Goal: Task Accomplishment & Management: Manage account settings

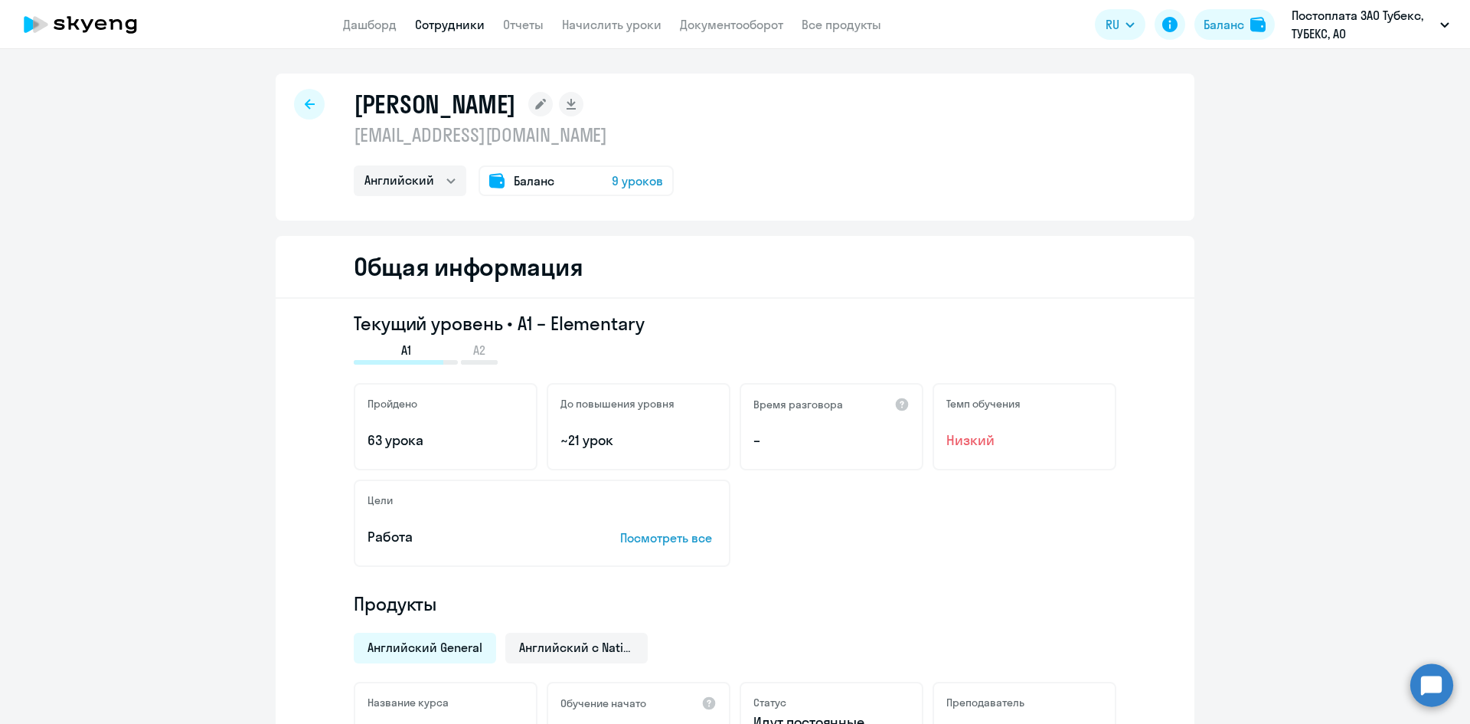
select select "english"
click at [366, 9] on app-header "Дашборд Сотрудники Отчеты Начислить уроки Документооборот Все продукты Дашборд …" at bounding box center [735, 24] width 1470 height 49
click at [378, 26] on link "Дашборд" at bounding box center [370, 24] width 54 height 15
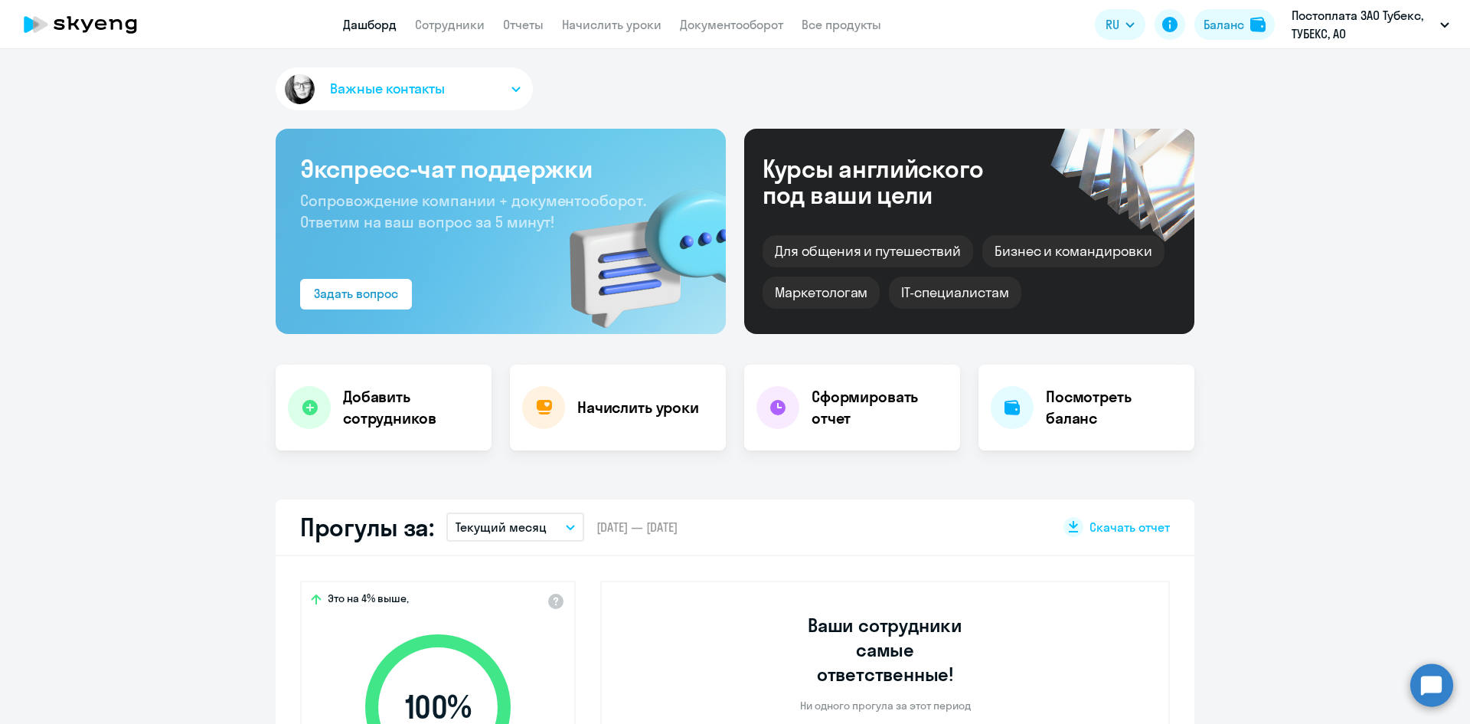
select select "30"
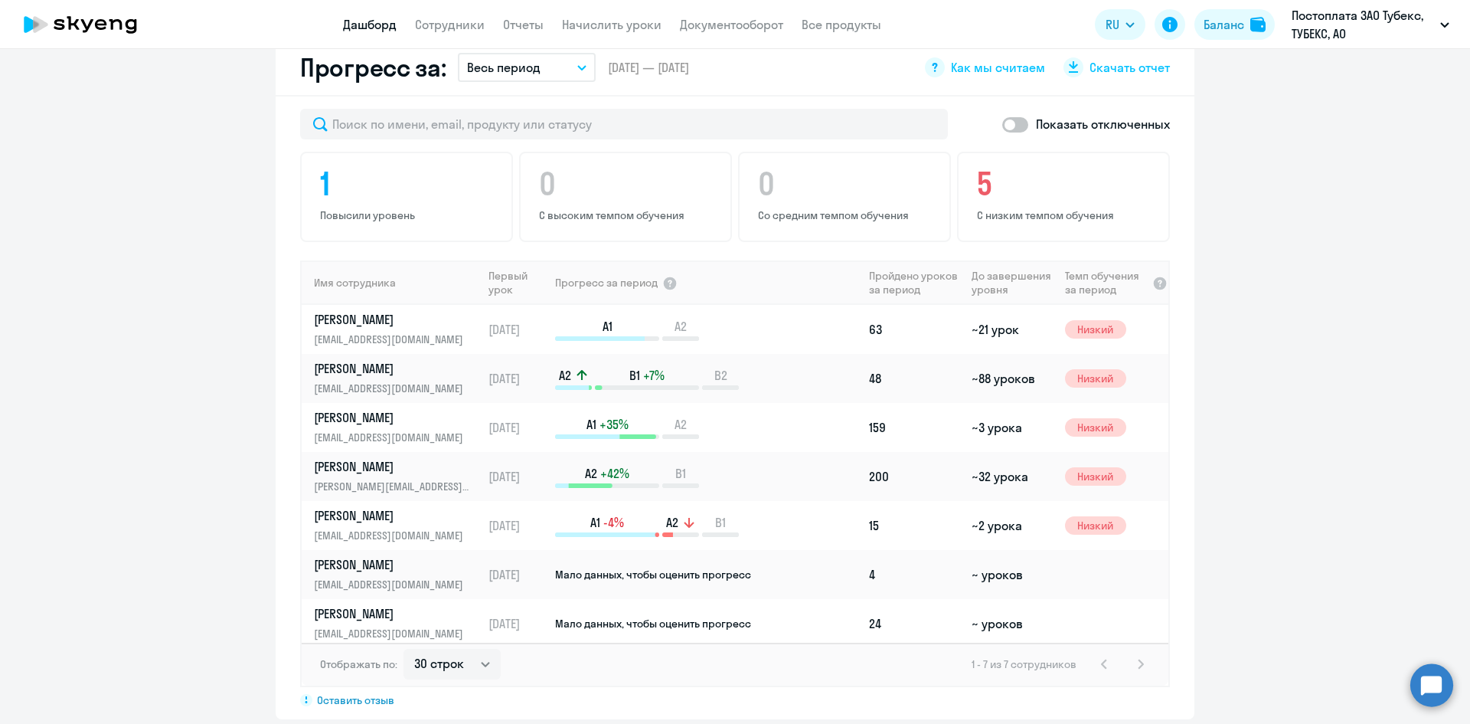
scroll to position [996, 0]
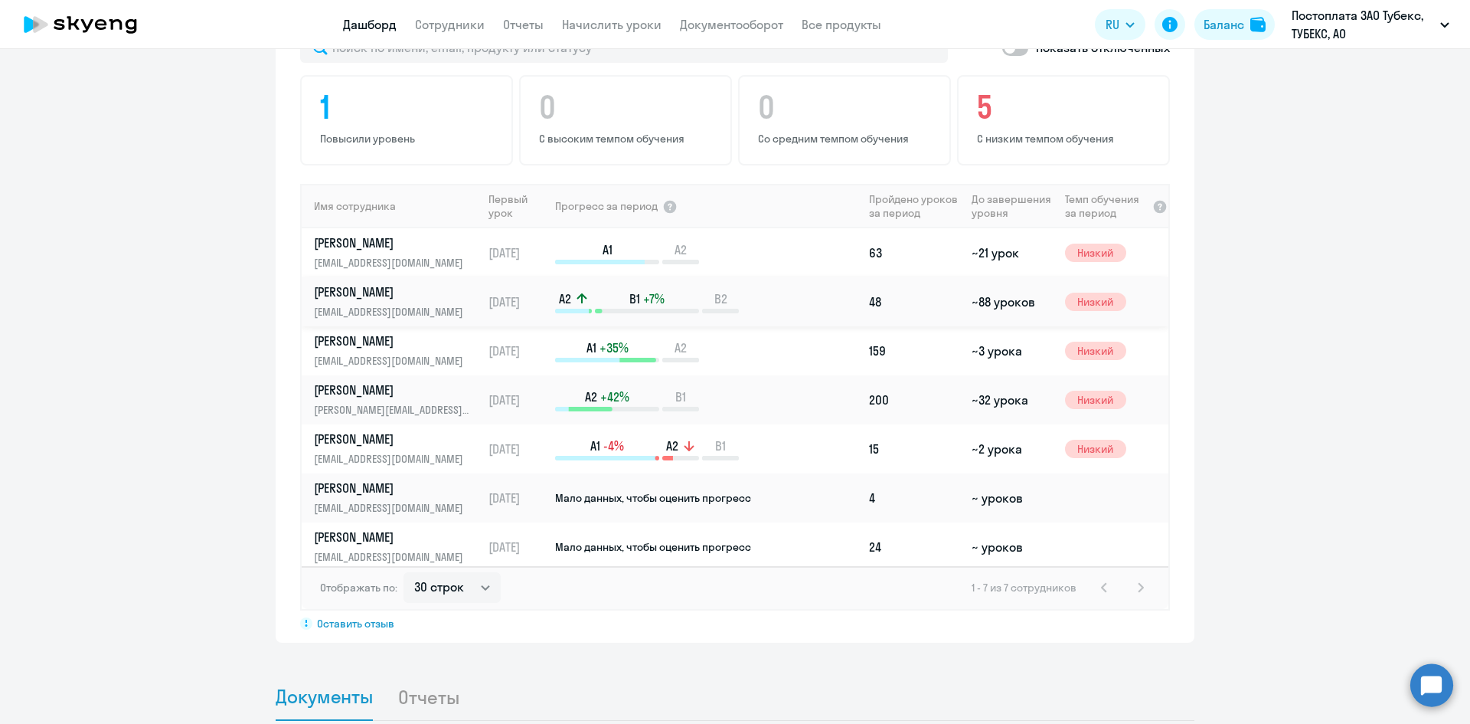
click at [366, 283] on p "[PERSON_NAME]" at bounding box center [393, 291] width 158 height 17
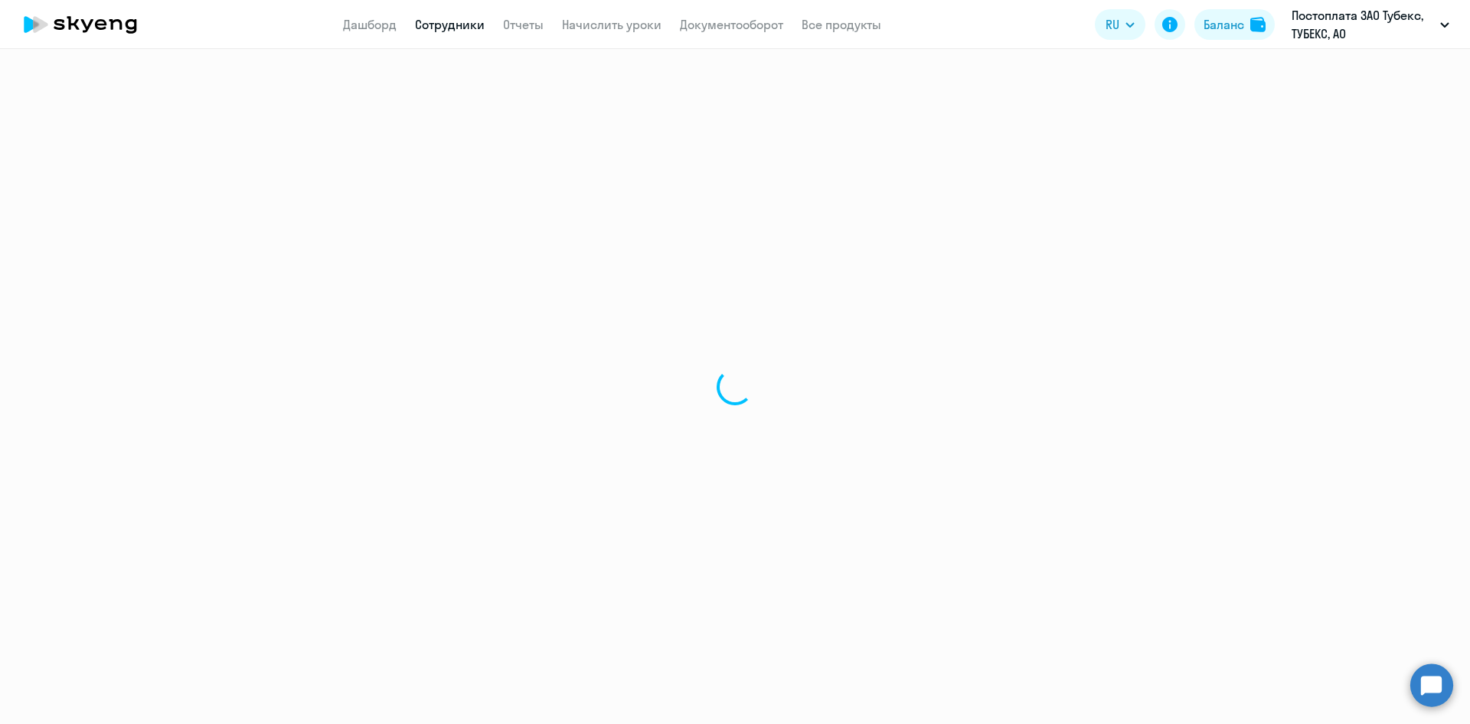
select select "english"
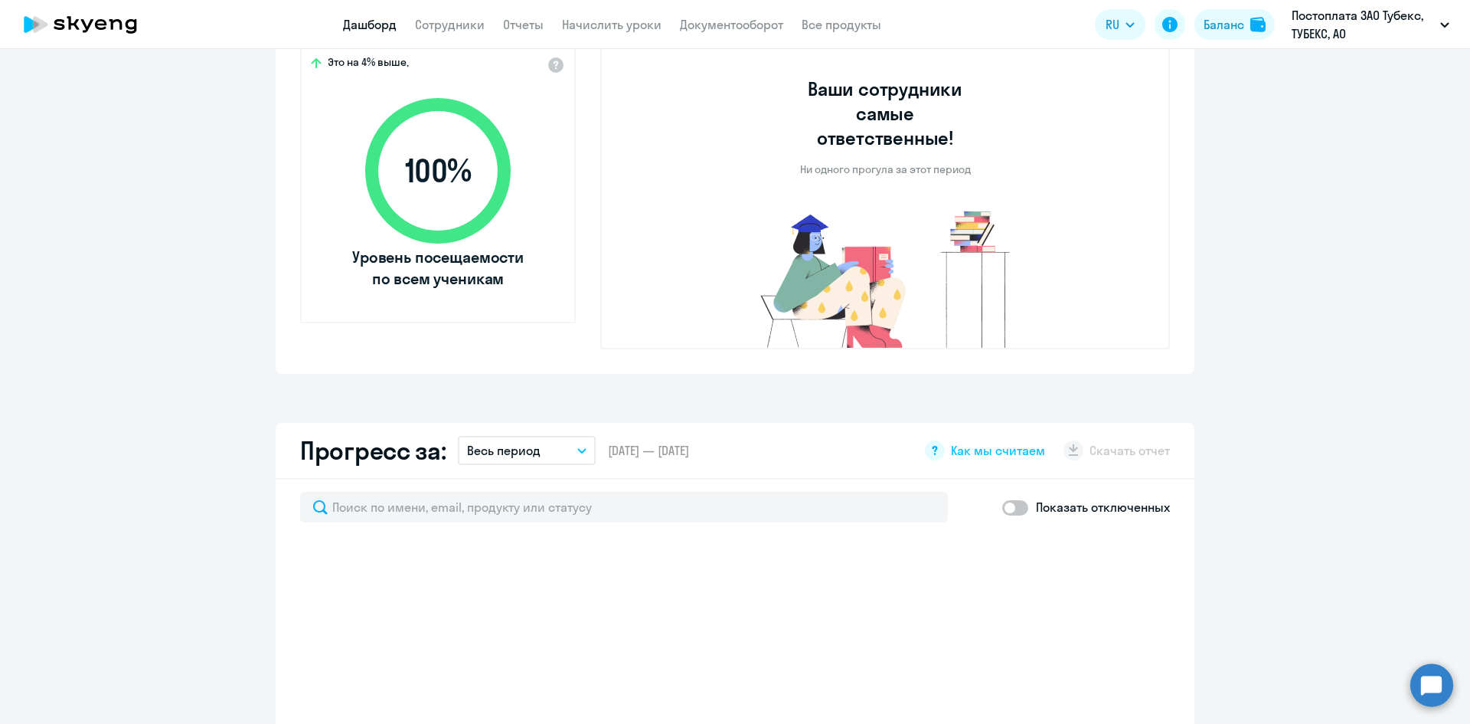
select select "30"
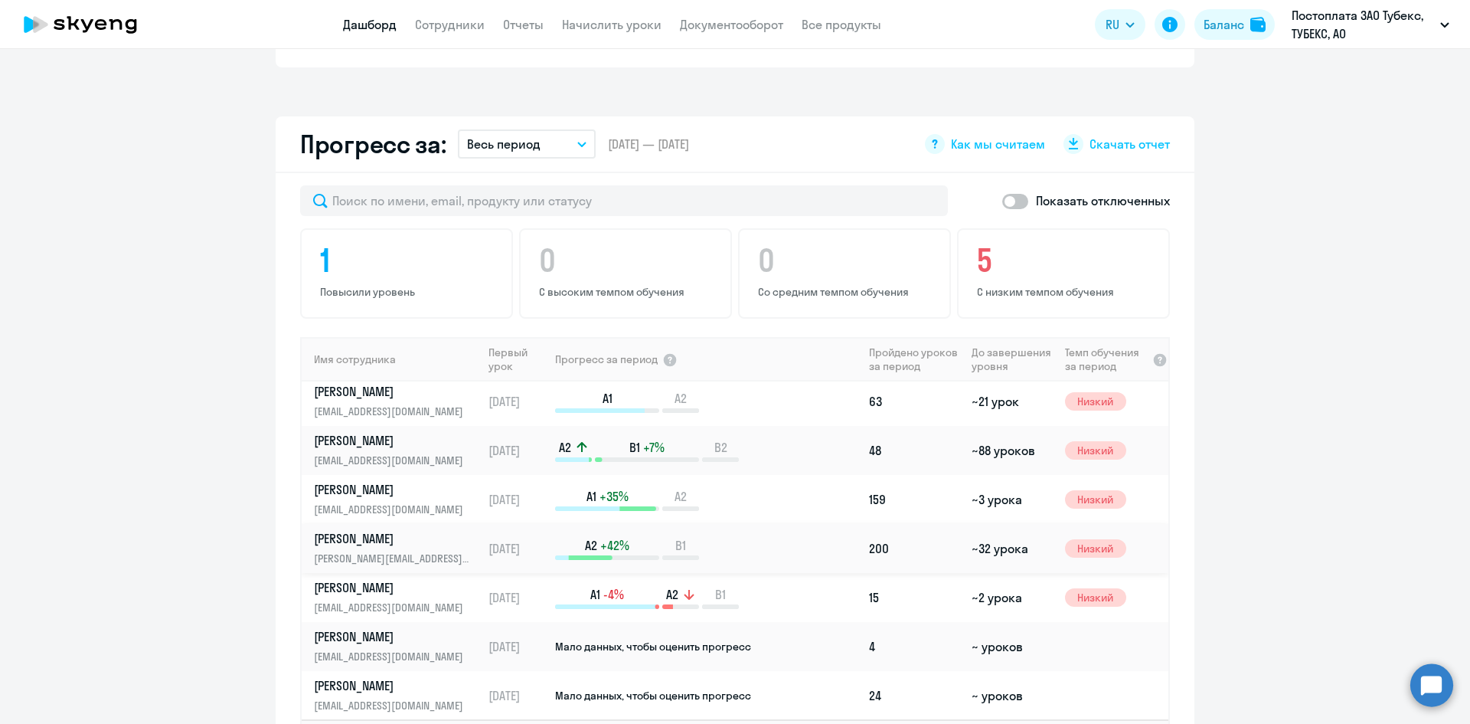
scroll to position [5, 0]
click at [364, 627] on p "[PERSON_NAME]" at bounding box center [393, 635] width 158 height 17
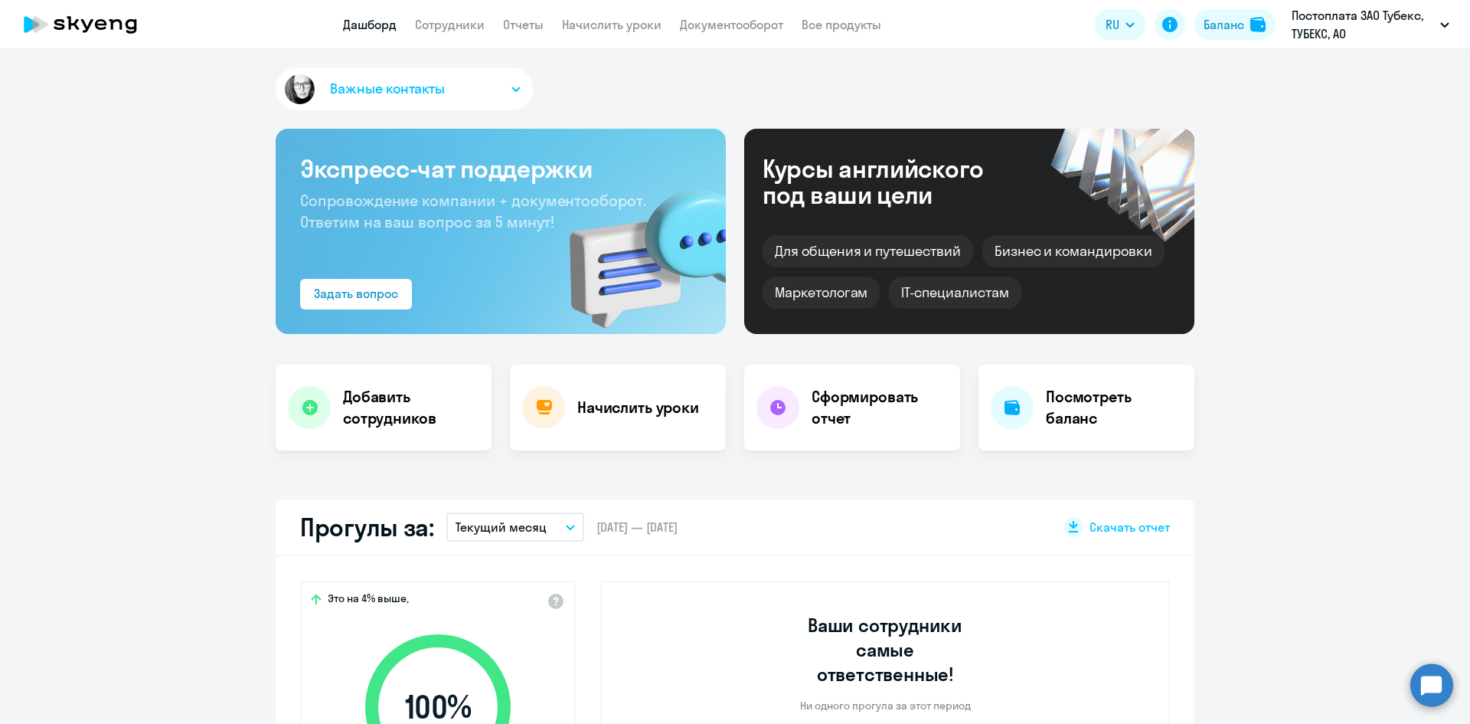
select select "english"
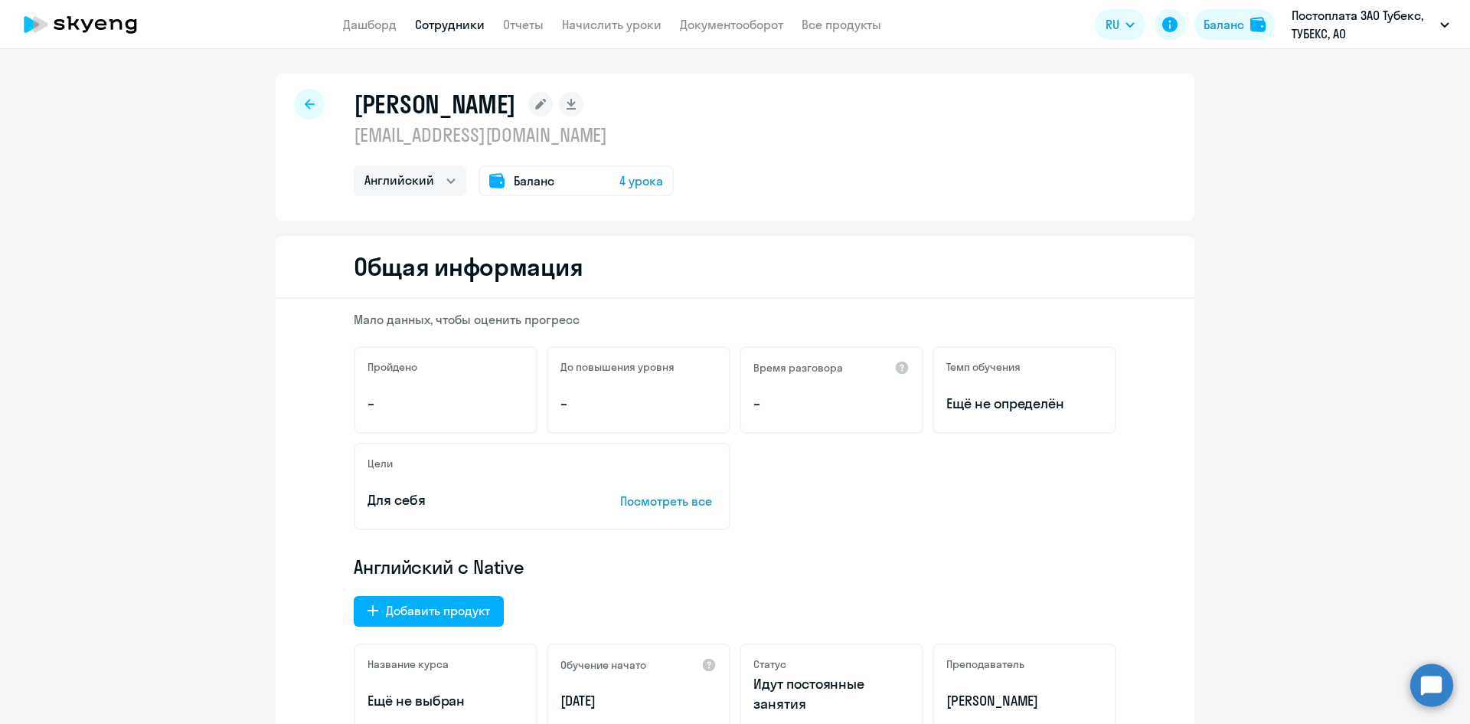
click at [586, 182] on div "Баланс 4 урока" at bounding box center [576, 180] width 195 height 31
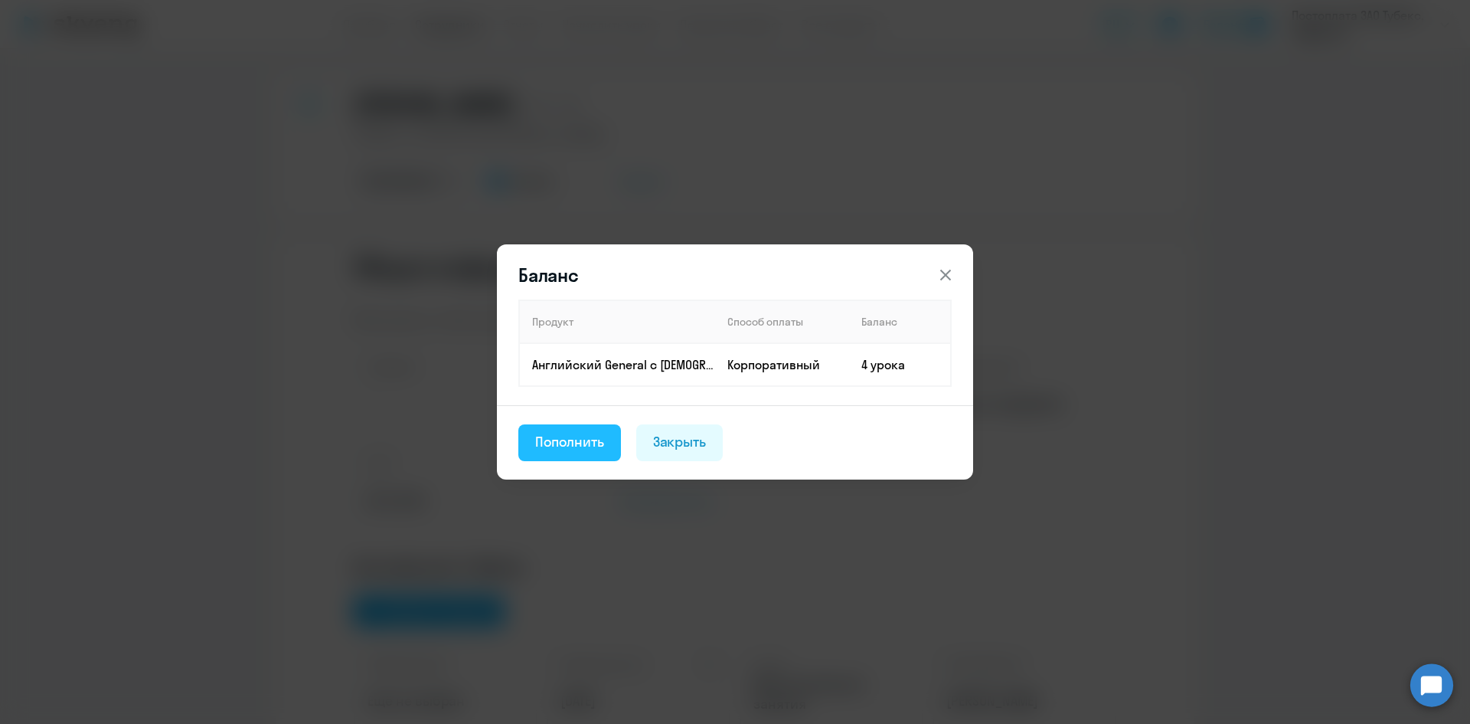
click at [594, 436] on div "Пополнить" at bounding box center [569, 442] width 69 height 20
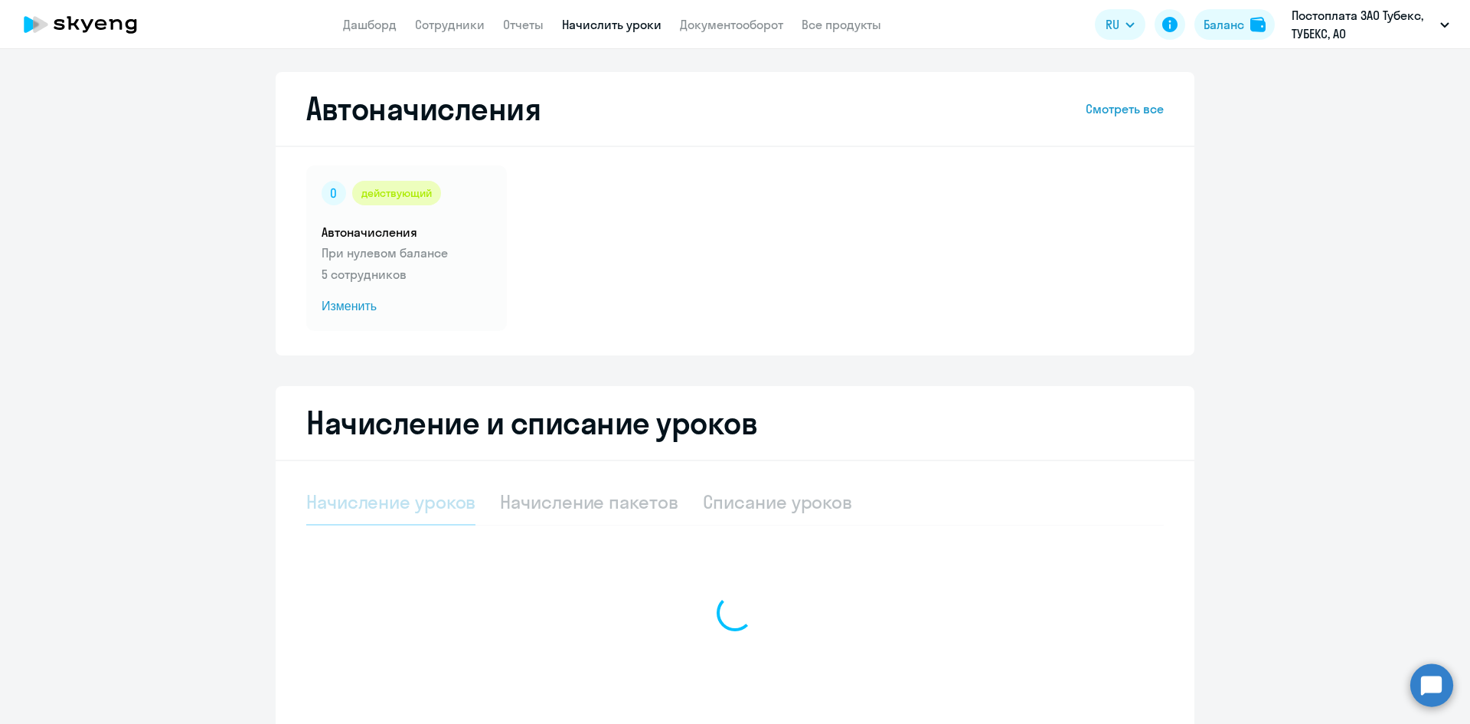
select select "10"
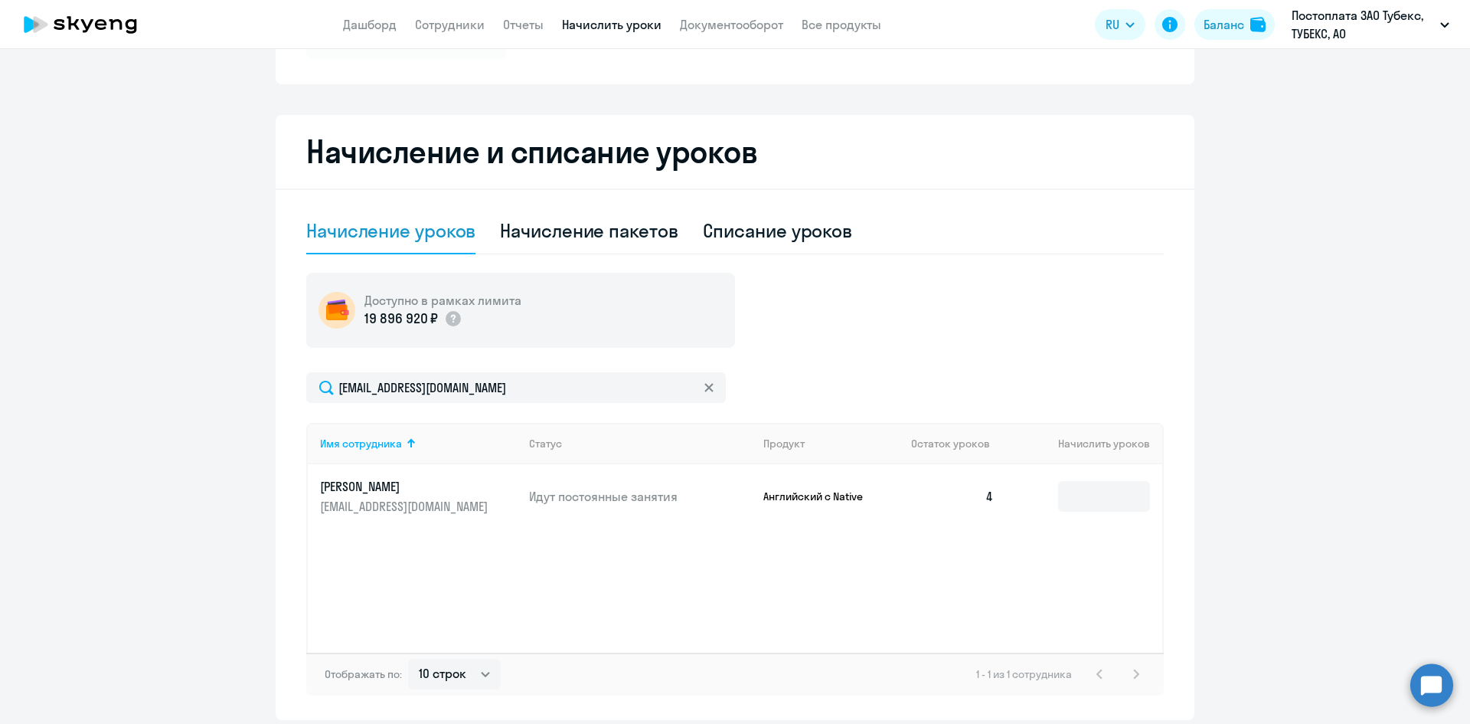
scroll to position [306, 0]
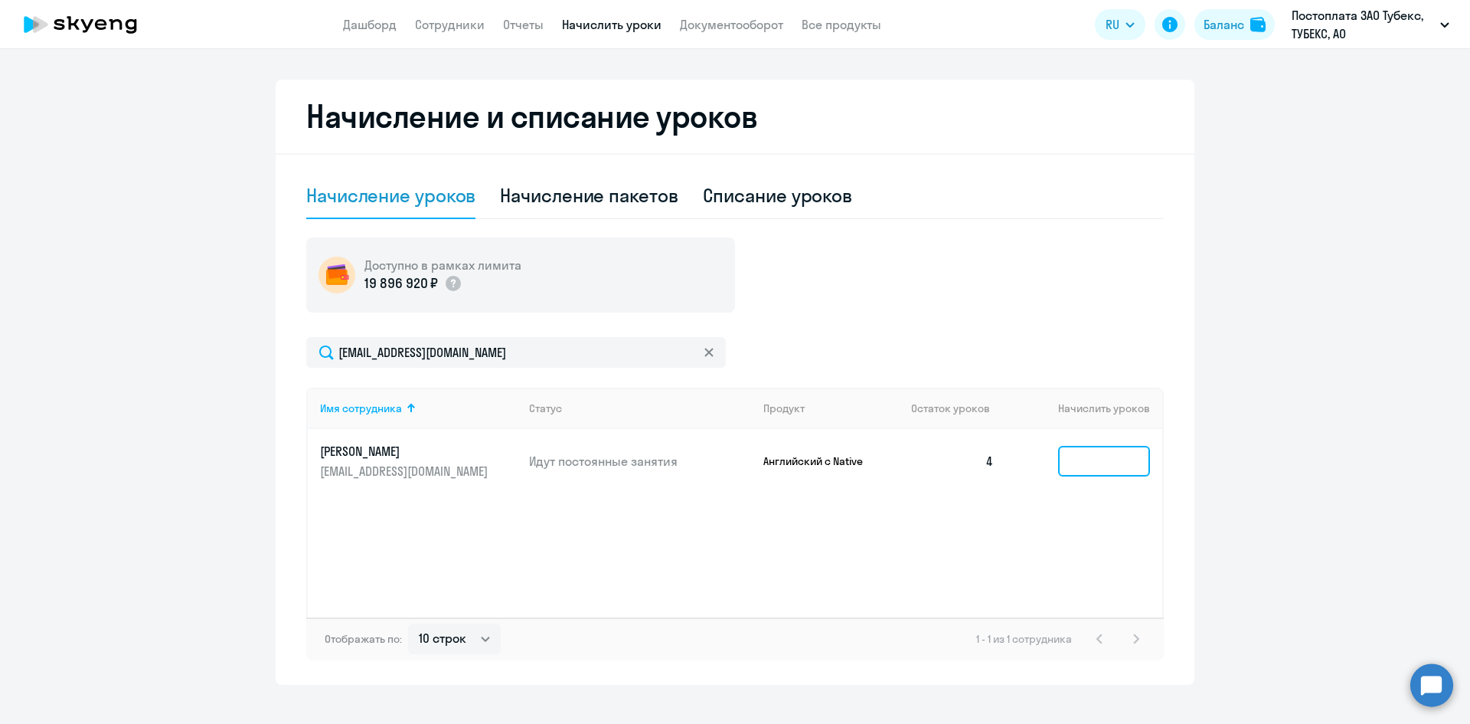
click at [1084, 466] on input at bounding box center [1104, 461] width 92 height 31
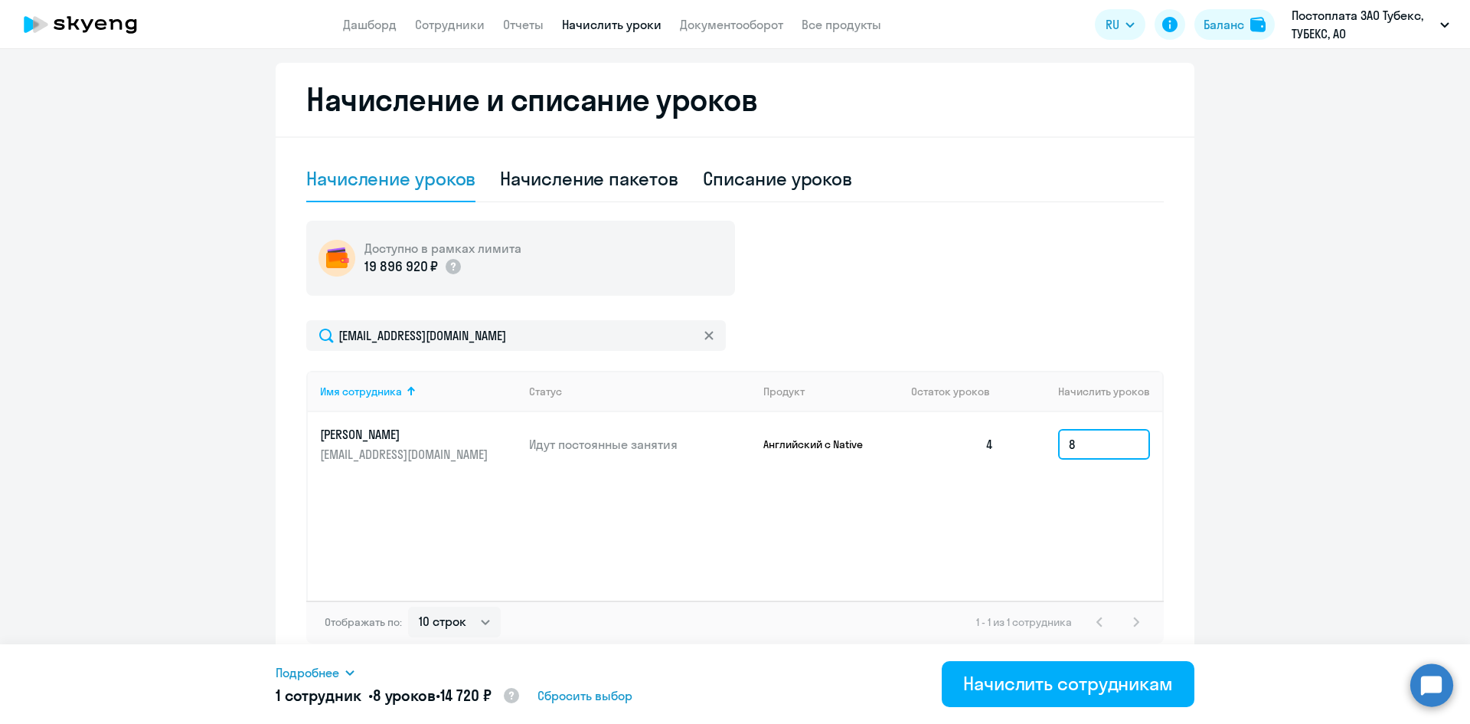
scroll to position [329, 0]
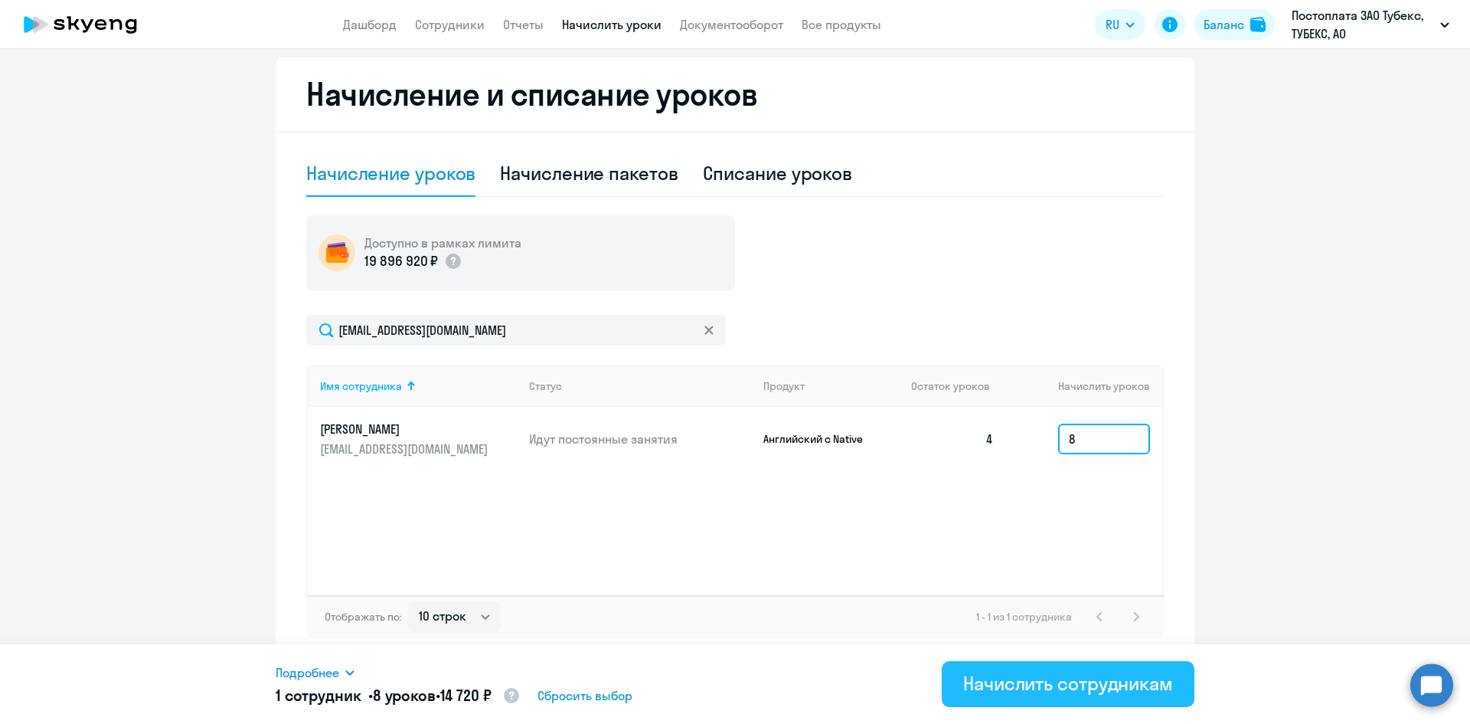
type input "8"
click at [995, 672] on div "Начислить сотрудникам" at bounding box center [1068, 683] width 210 height 25
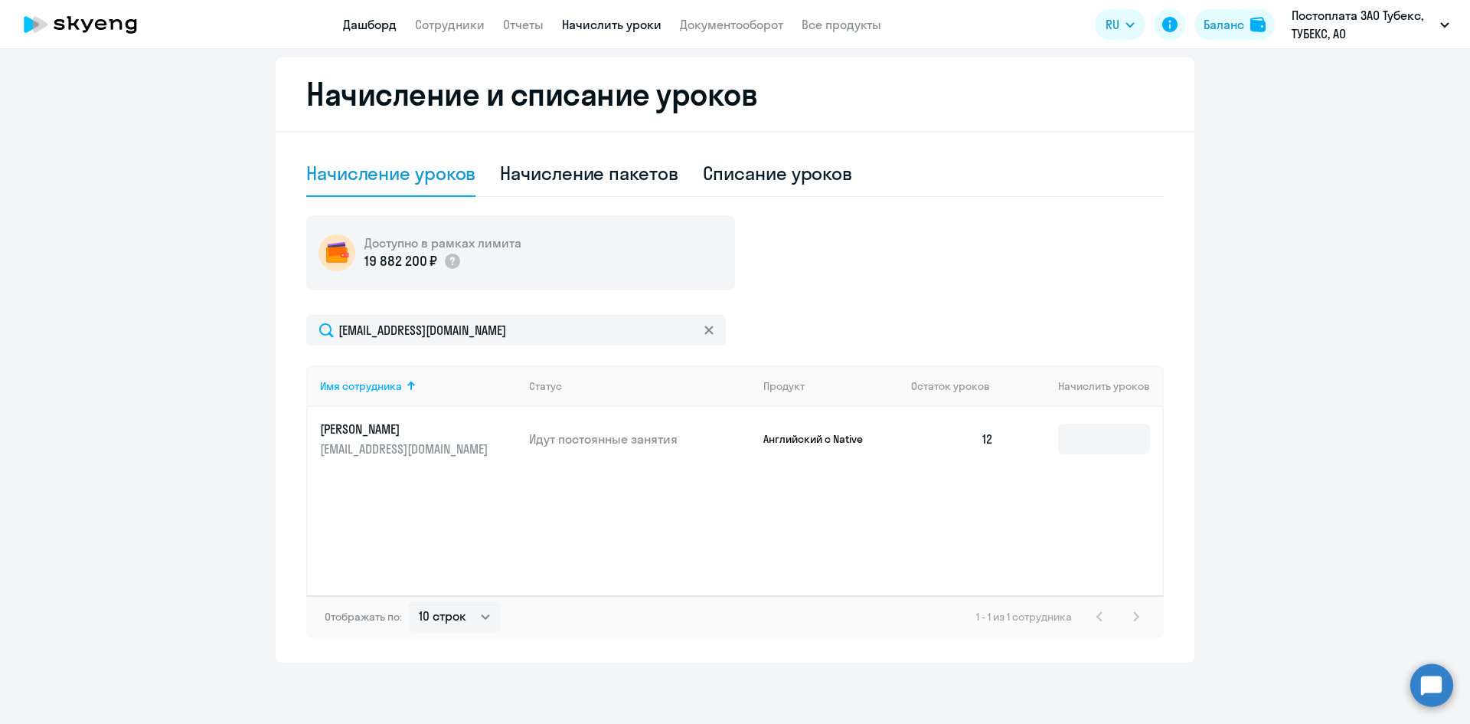
click at [365, 24] on link "Дашборд" at bounding box center [370, 24] width 54 height 15
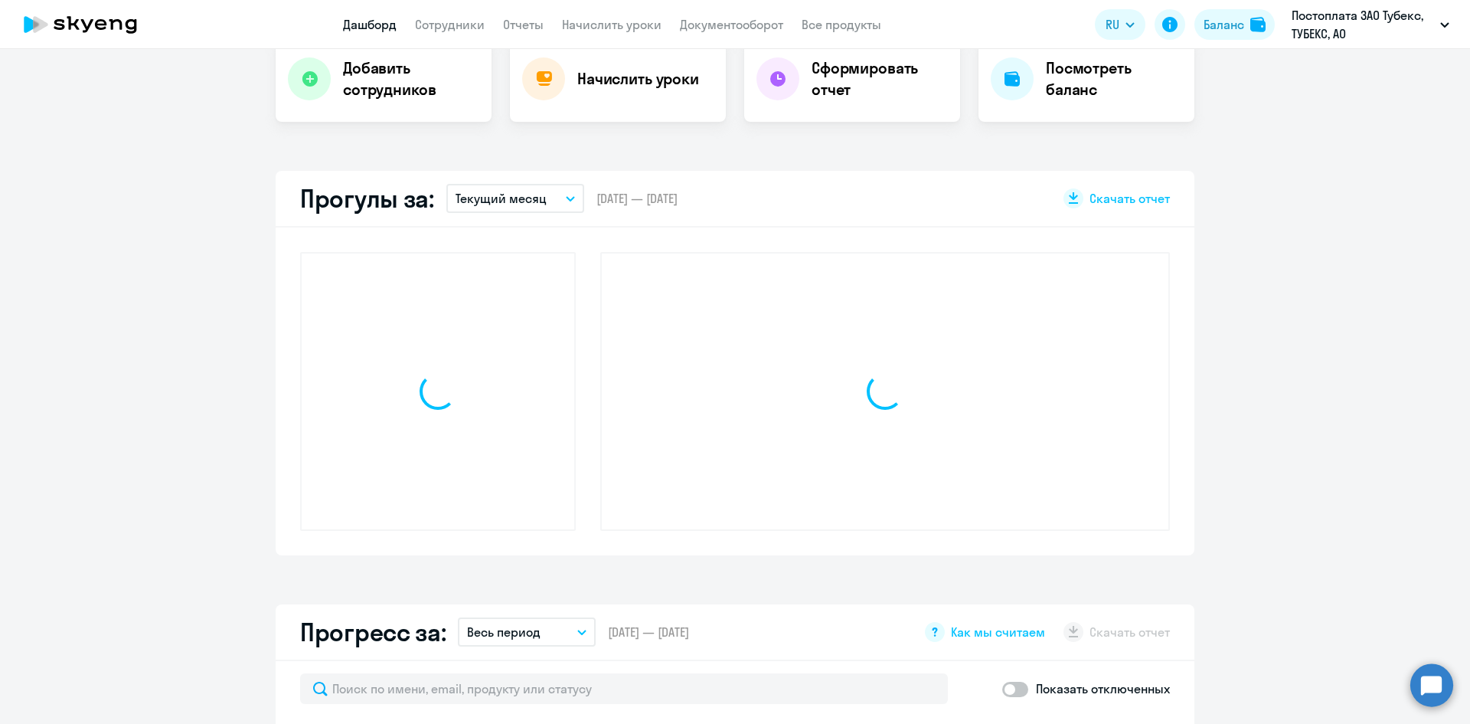
scroll to position [436, 0]
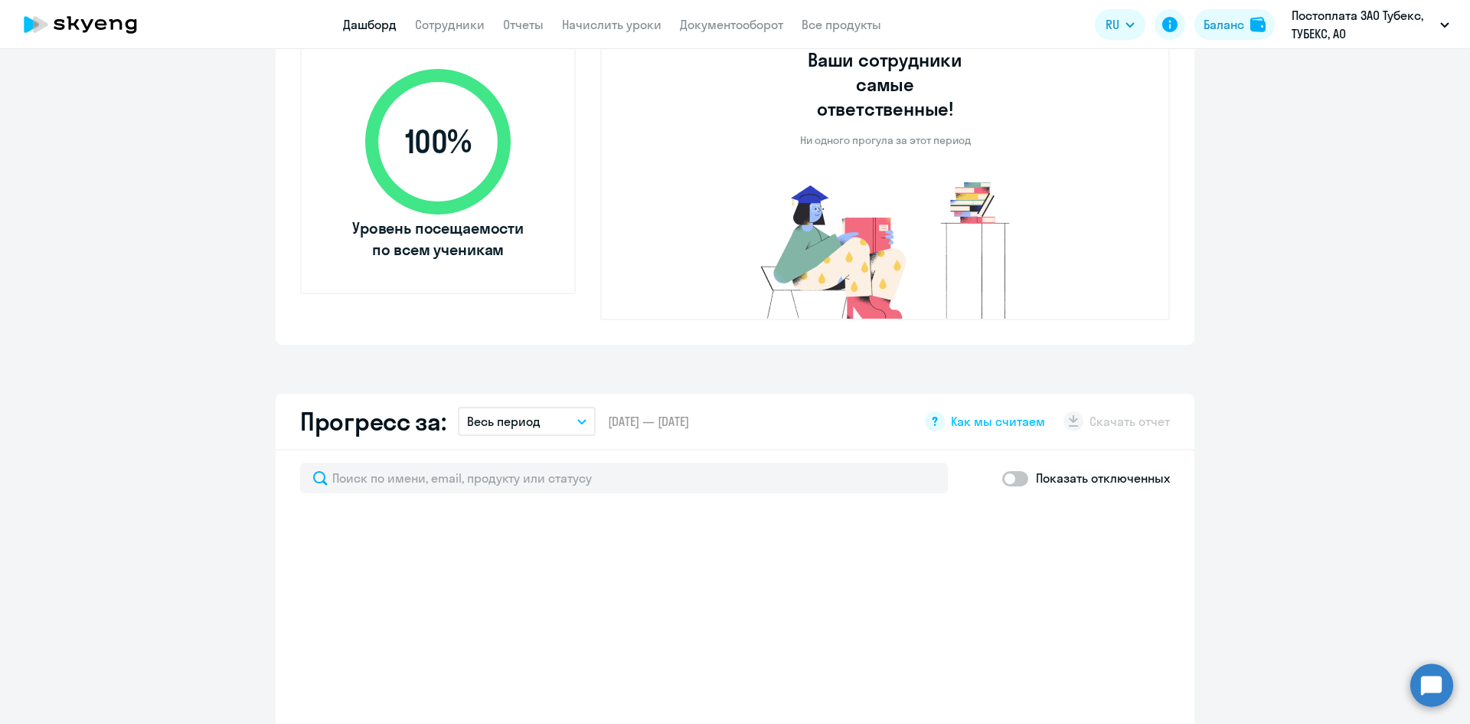
select select "30"
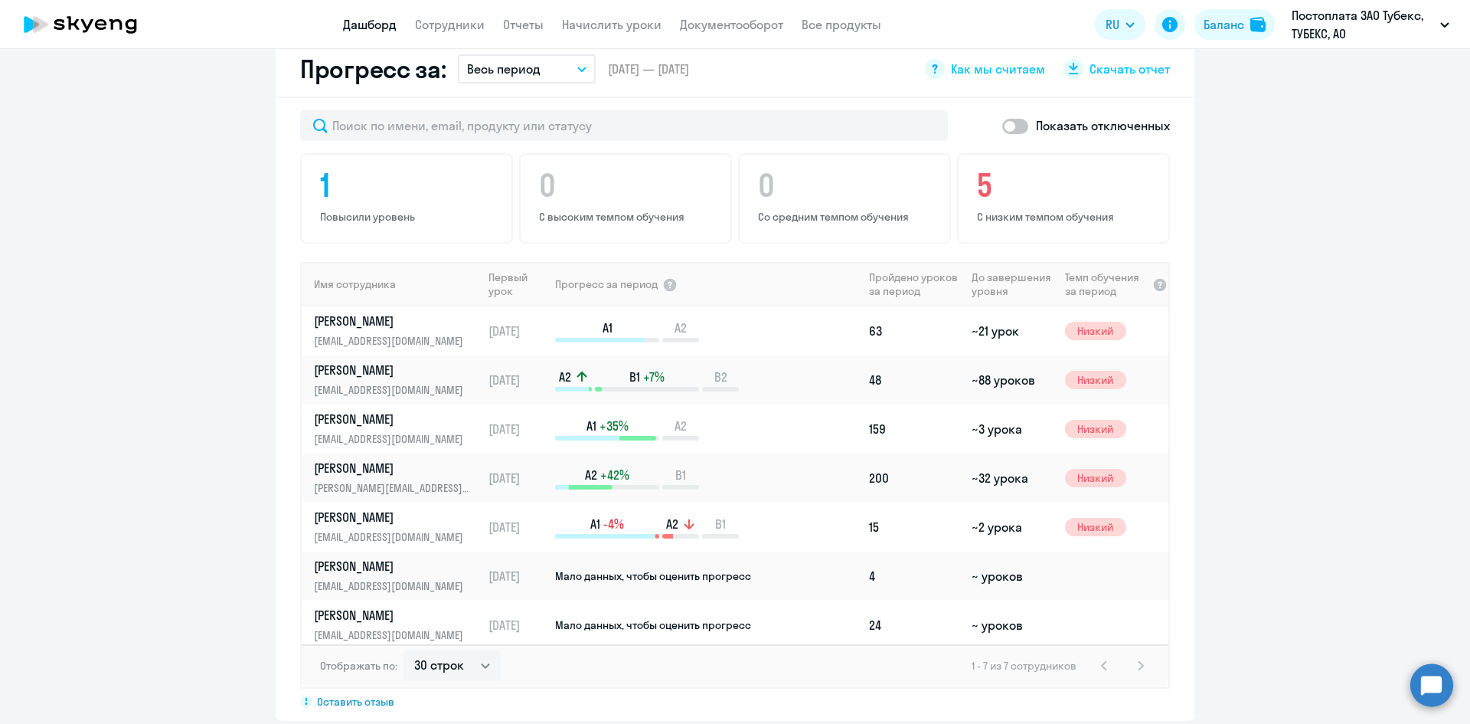
scroll to position [895, 0]
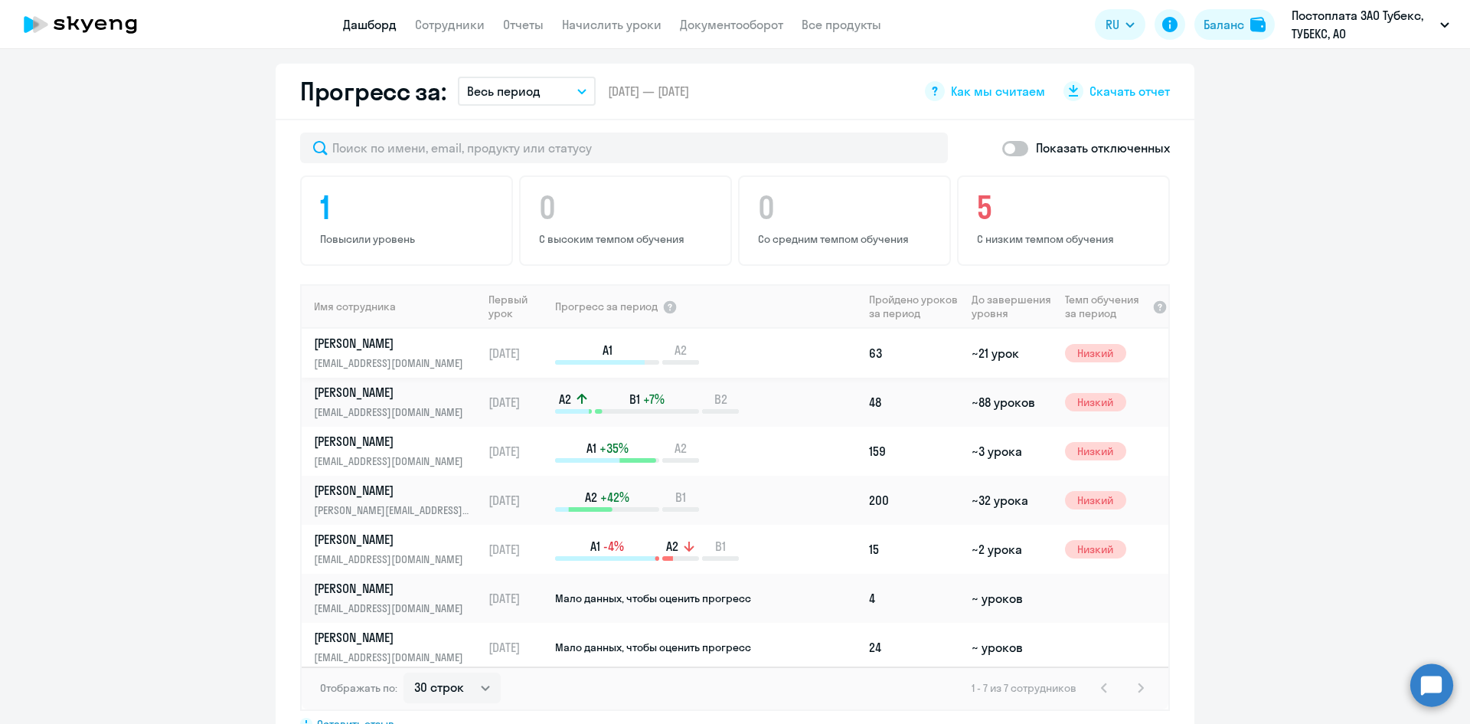
click at [384, 335] on p "[PERSON_NAME]" at bounding box center [393, 343] width 158 height 17
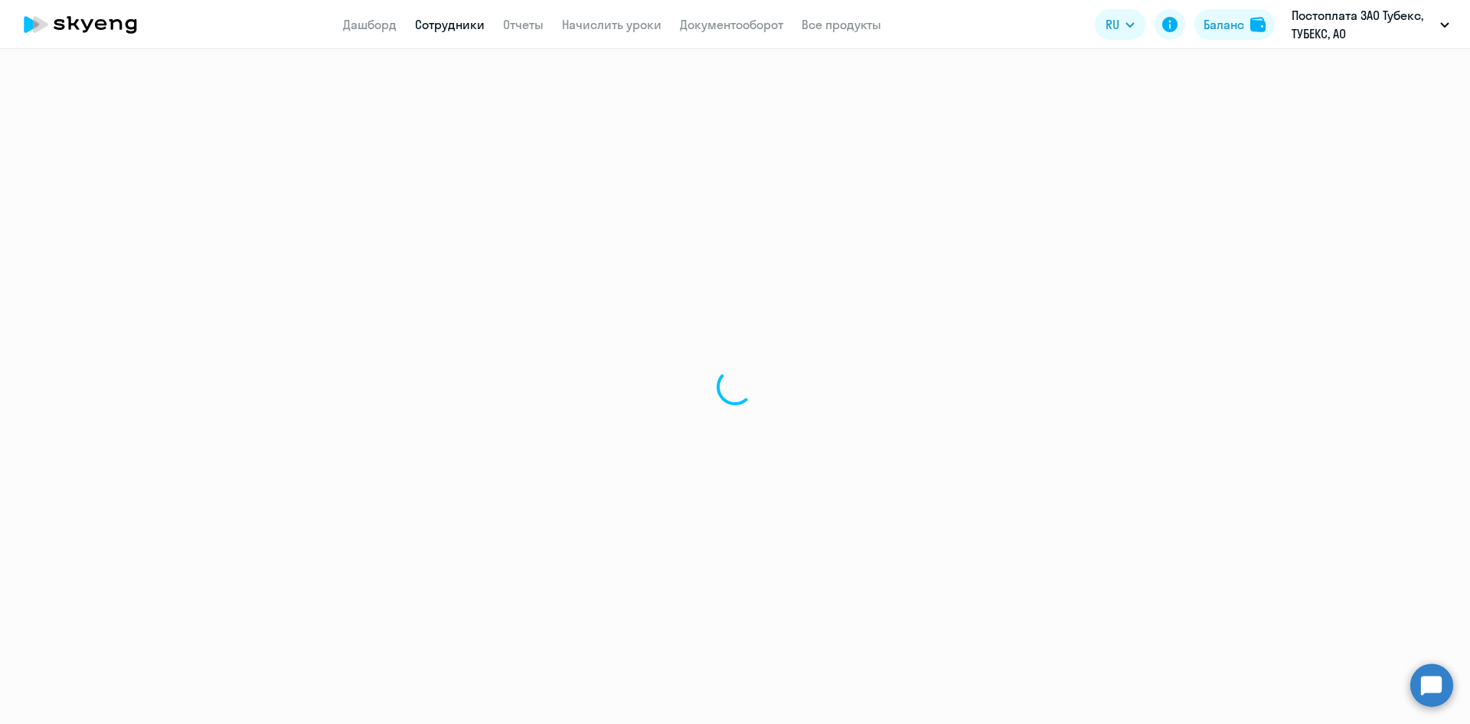
select select "english"
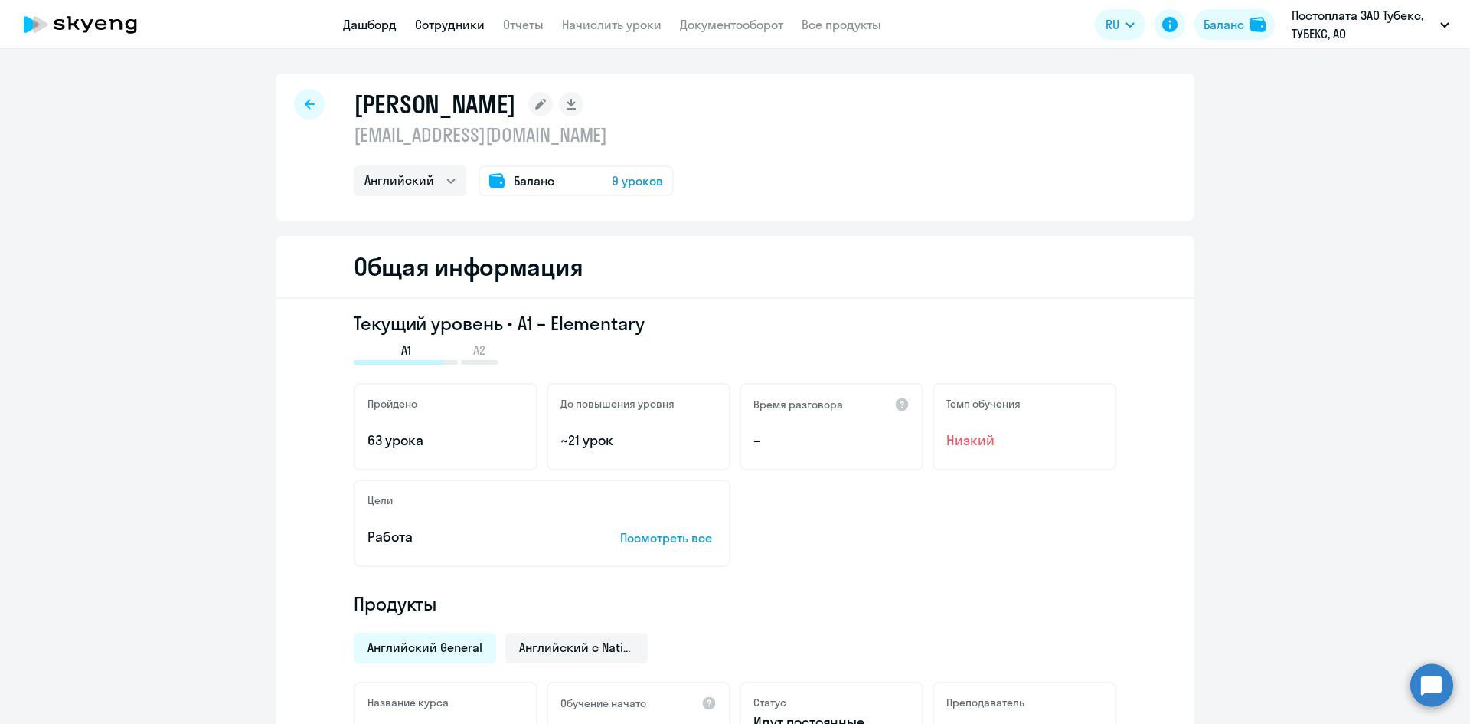
click at [371, 28] on link "Дашборд" at bounding box center [370, 24] width 54 height 15
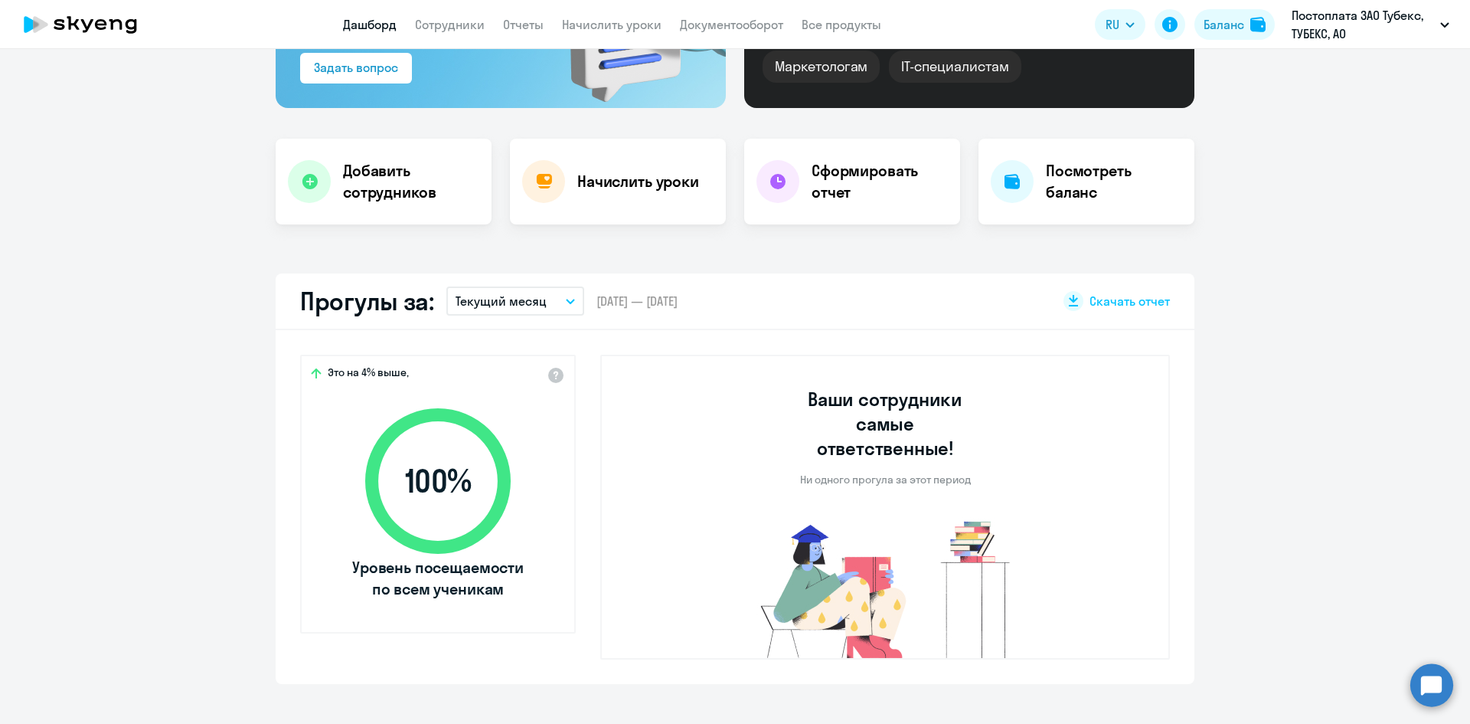
select select "30"
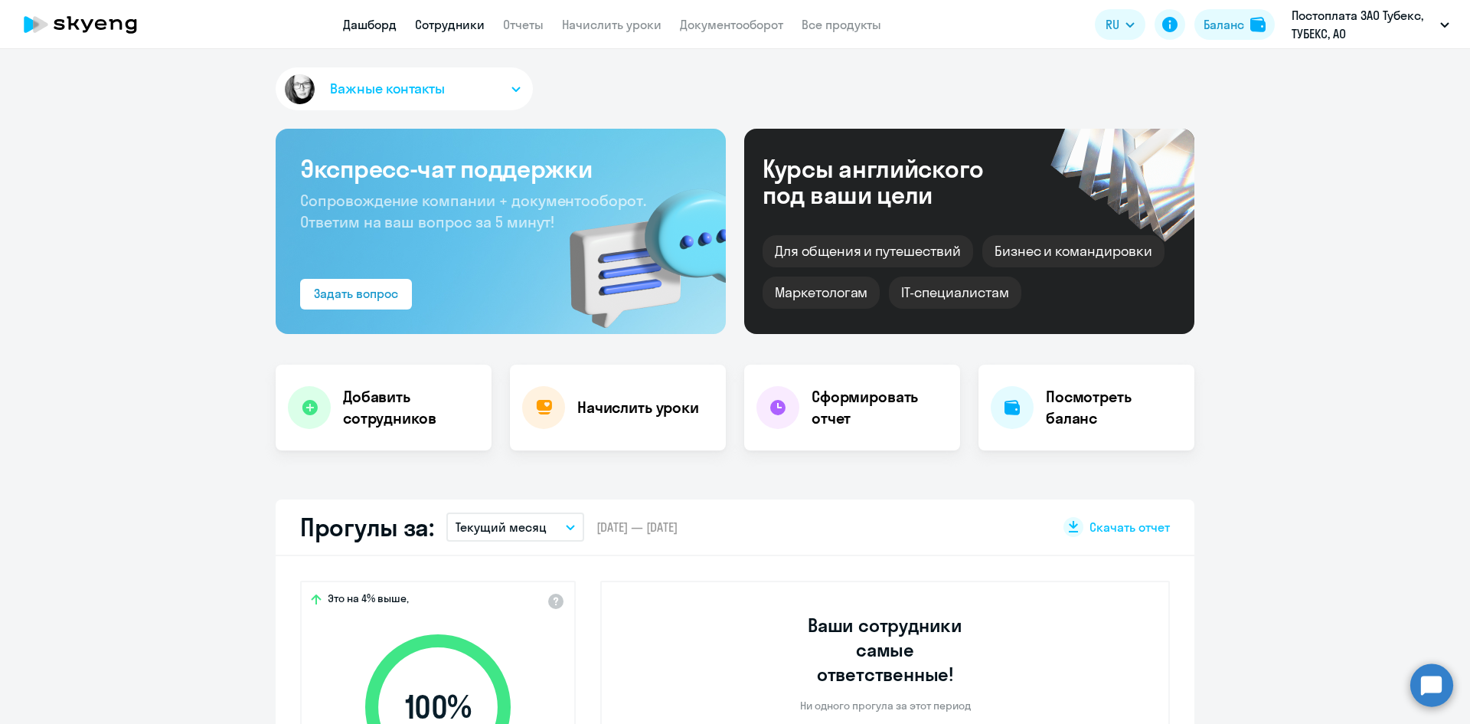
click at [443, 23] on link "Сотрудники" at bounding box center [450, 24] width 70 height 15
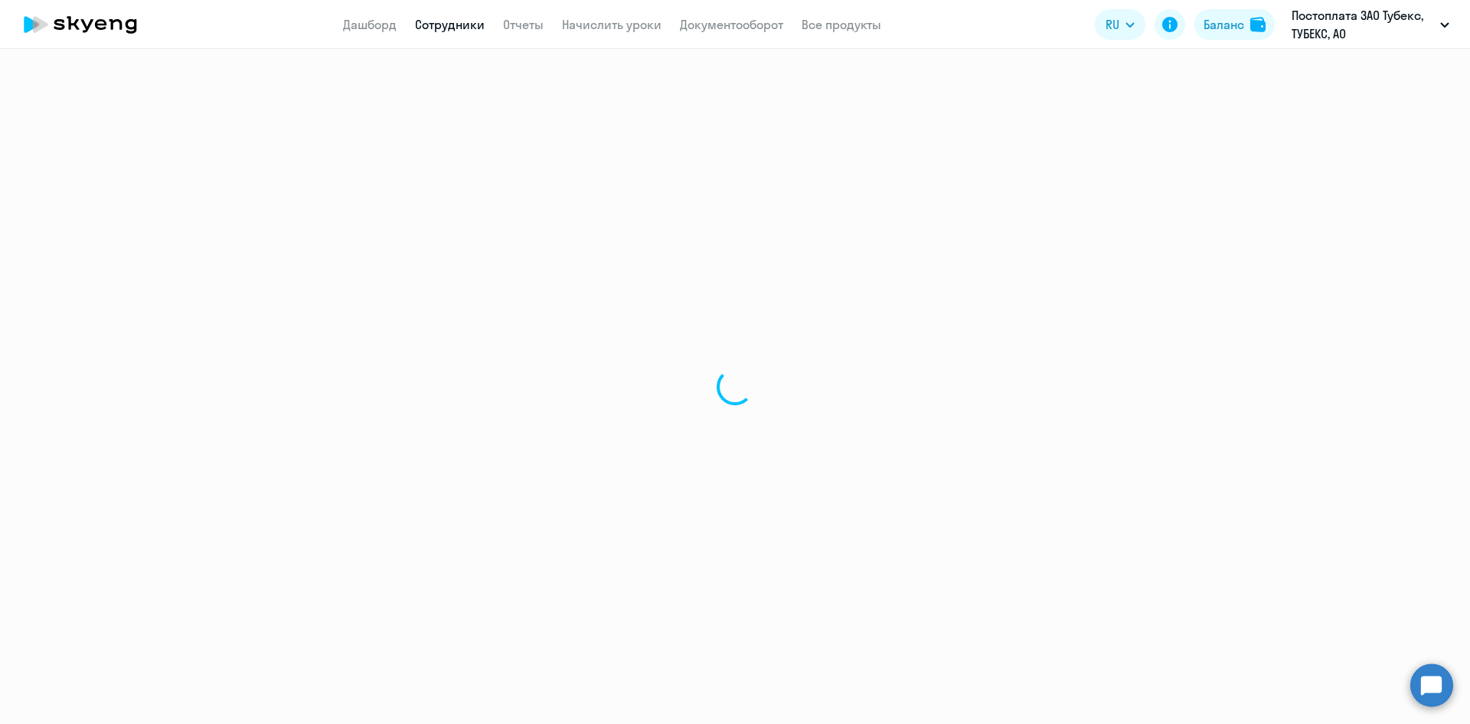
select select "30"
